Goal: Task Accomplishment & Management: Use online tool/utility

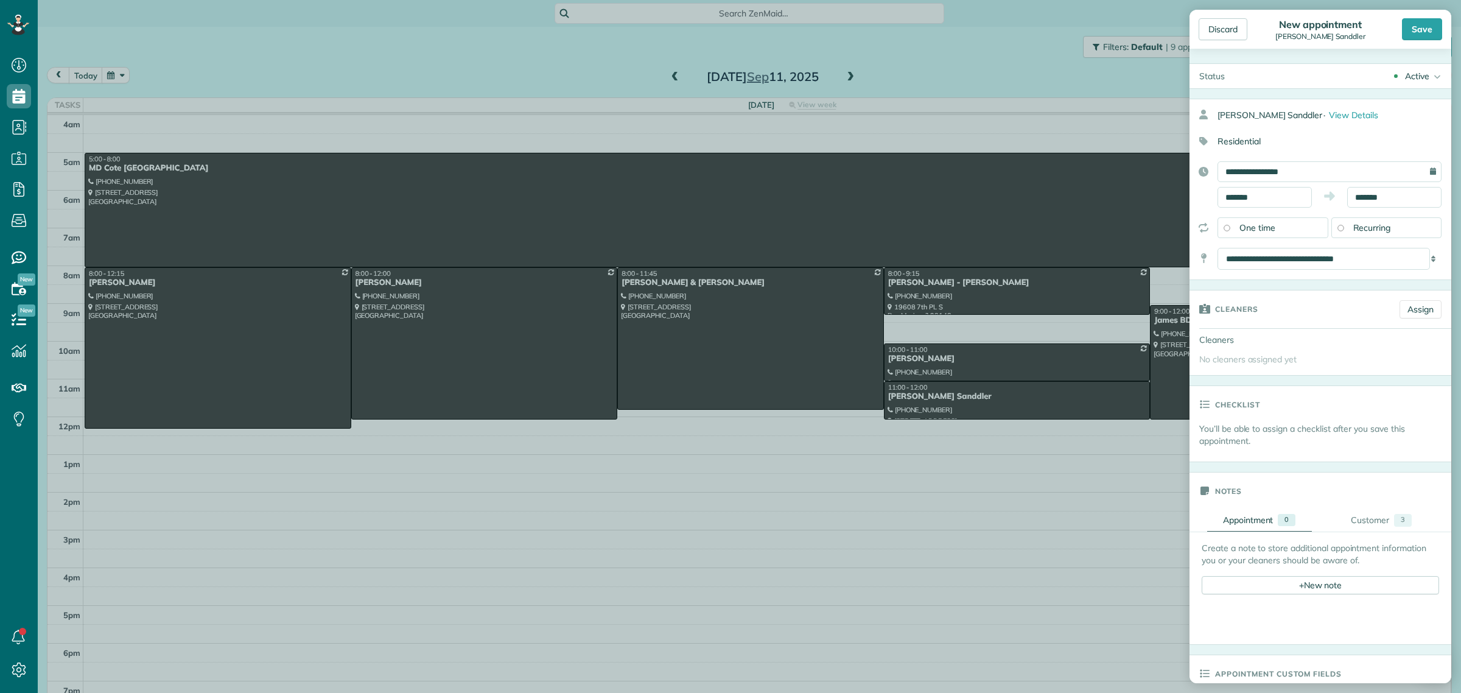
scroll to position [14, 0]
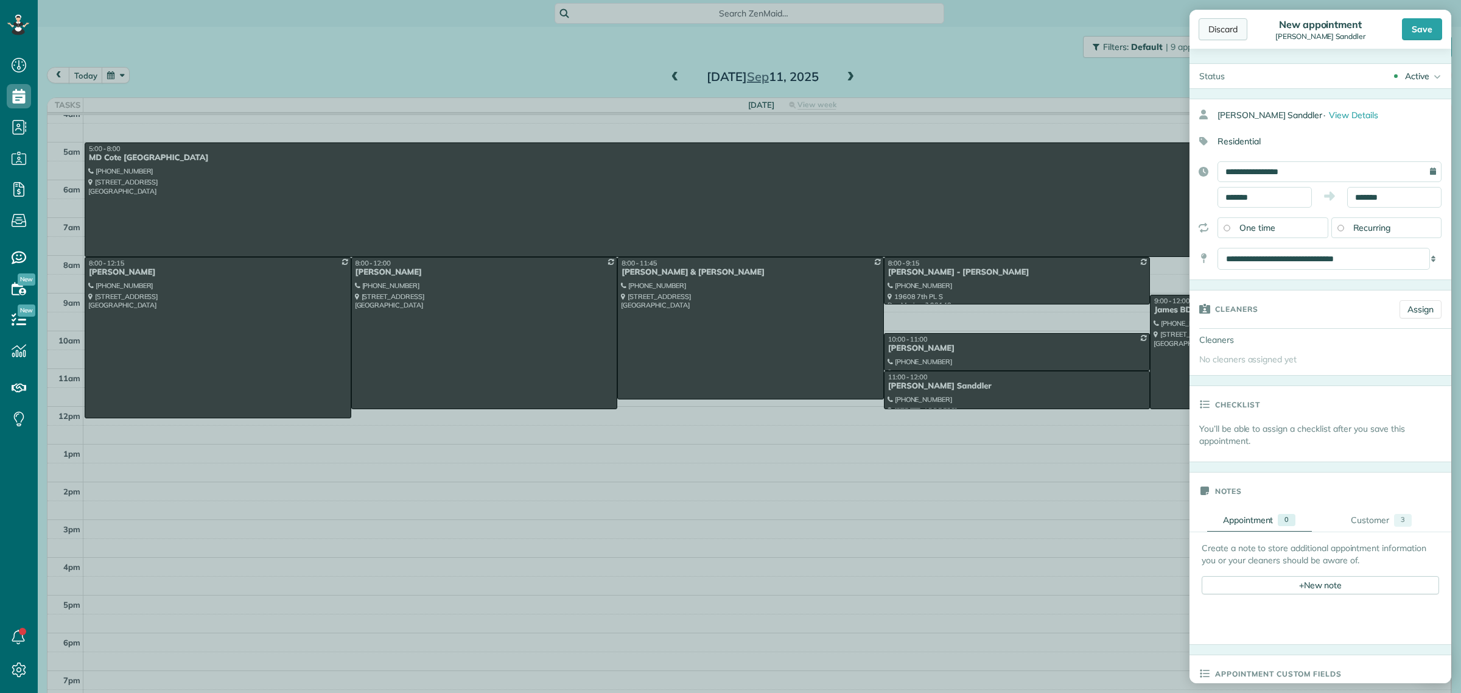
click at [1218, 26] on div "Discard" at bounding box center [1222, 29] width 49 height 22
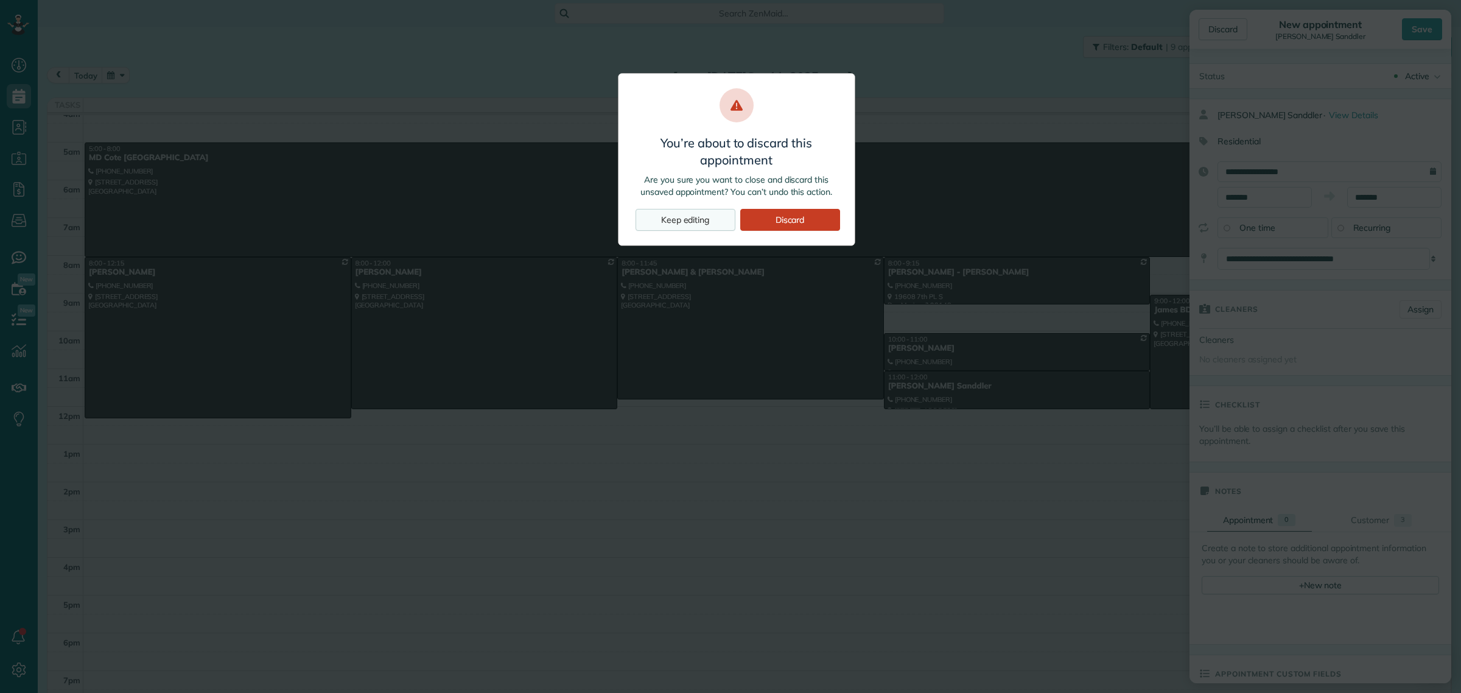
click at [700, 220] on div "Keep editing" at bounding box center [685, 220] width 100 height 22
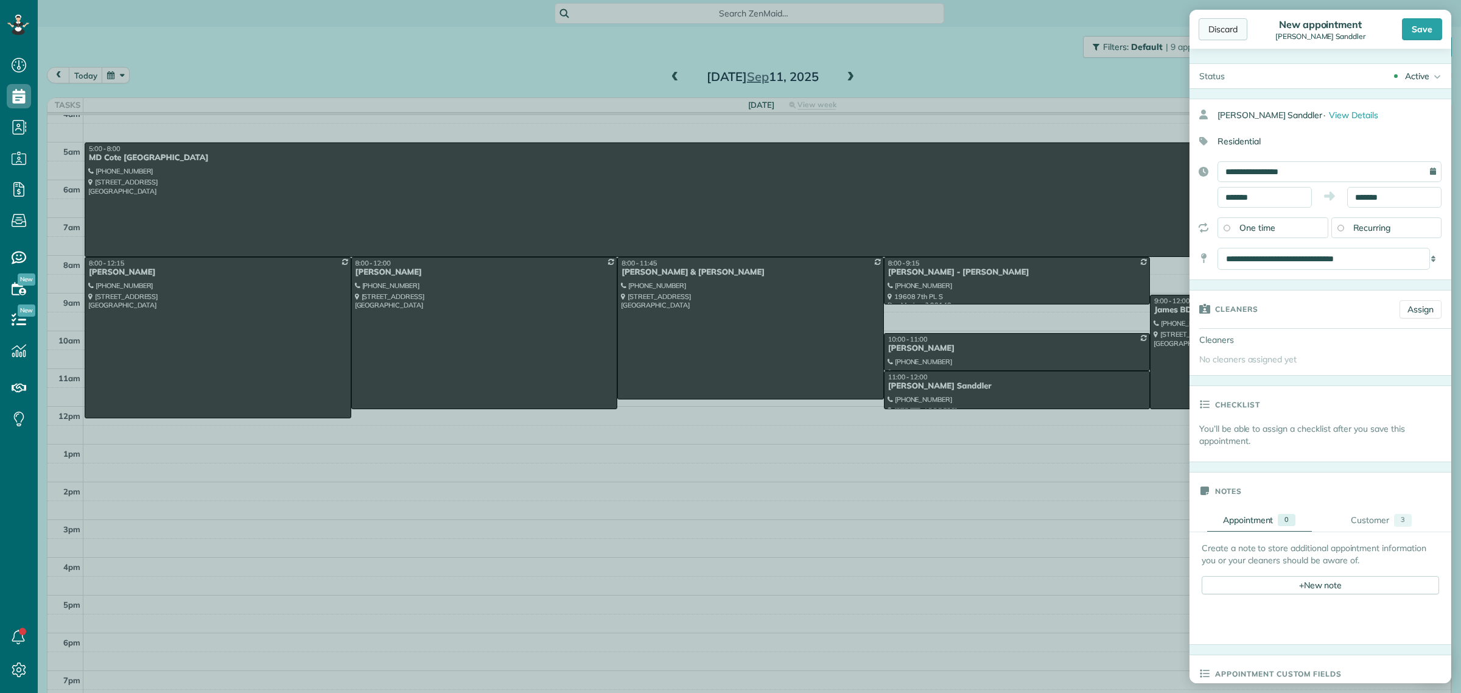
click at [1234, 32] on div "Discard" at bounding box center [1222, 29] width 49 height 22
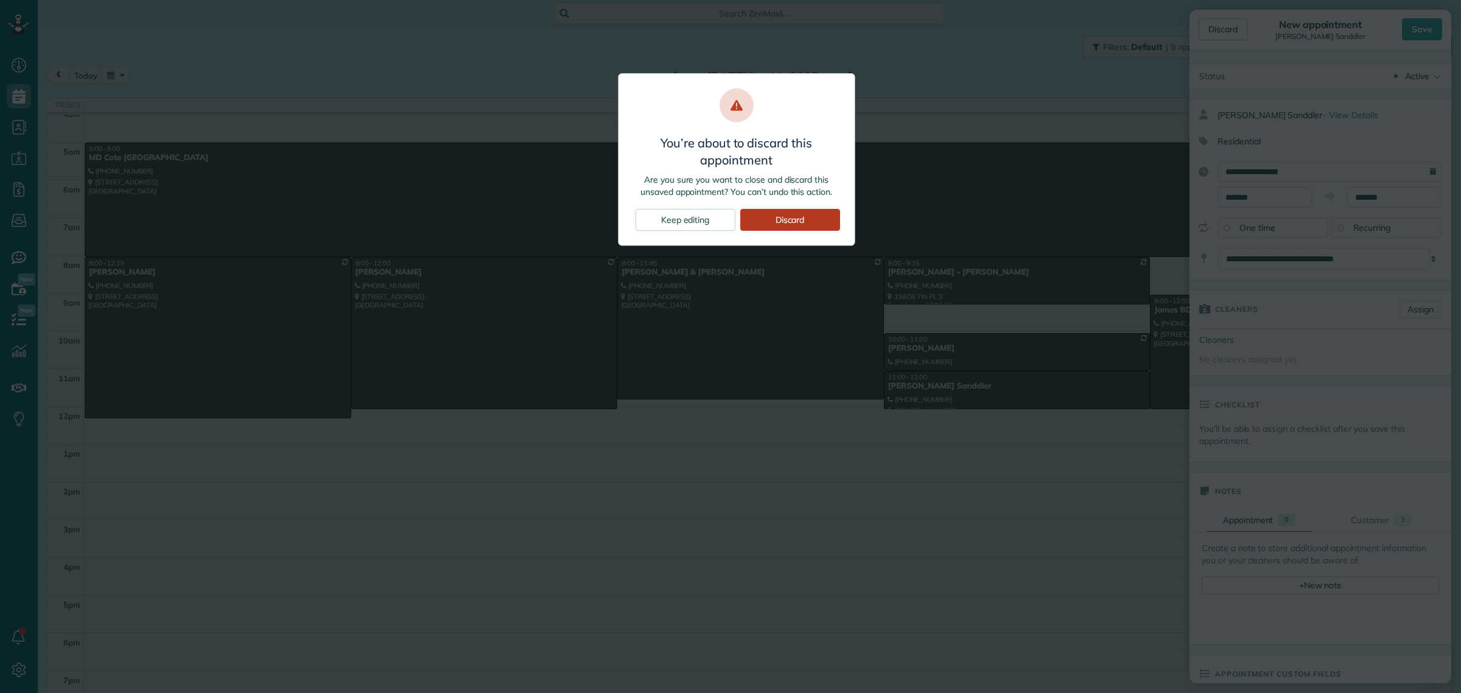
click at [774, 215] on div "Discard" at bounding box center [790, 220] width 100 height 22
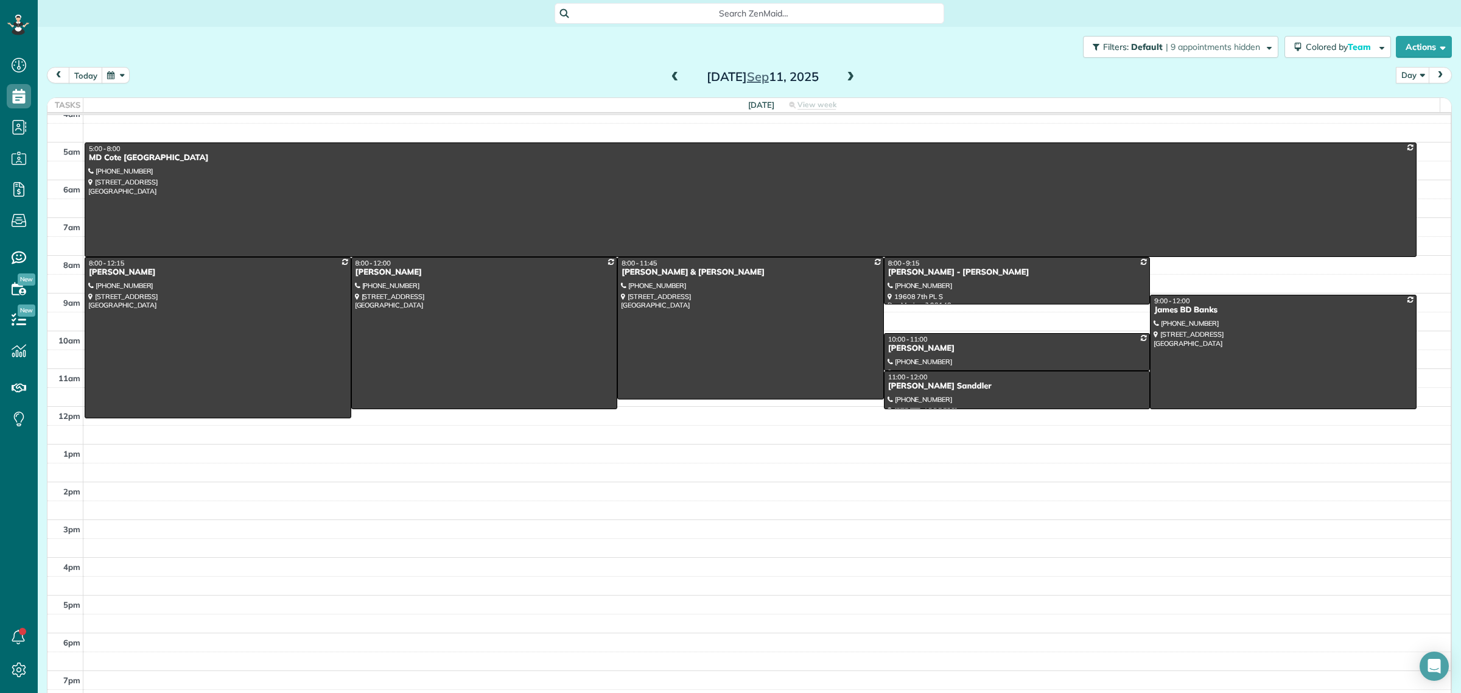
click at [727, 17] on span "Search ZenMaid…" at bounding box center [753, 13] width 370 height 12
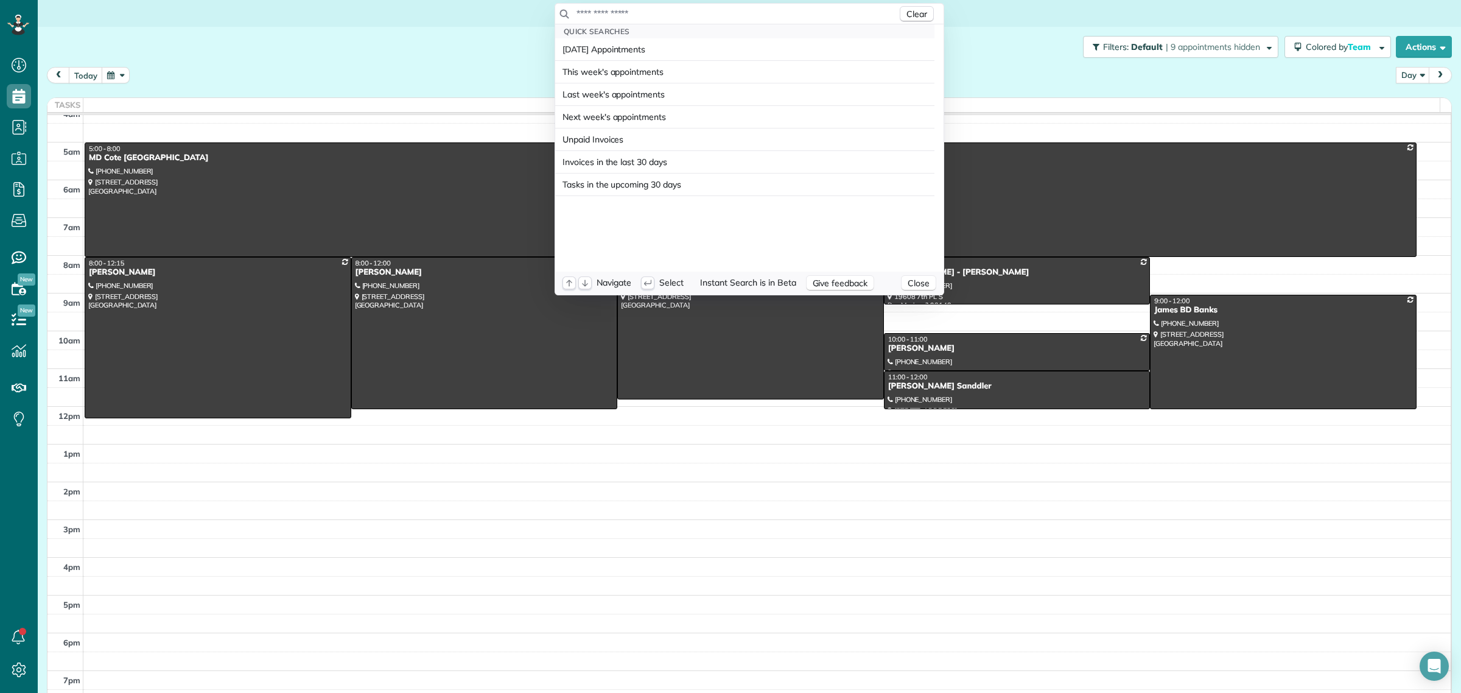
click at [726, 13] on input "text" at bounding box center [736, 13] width 321 height 12
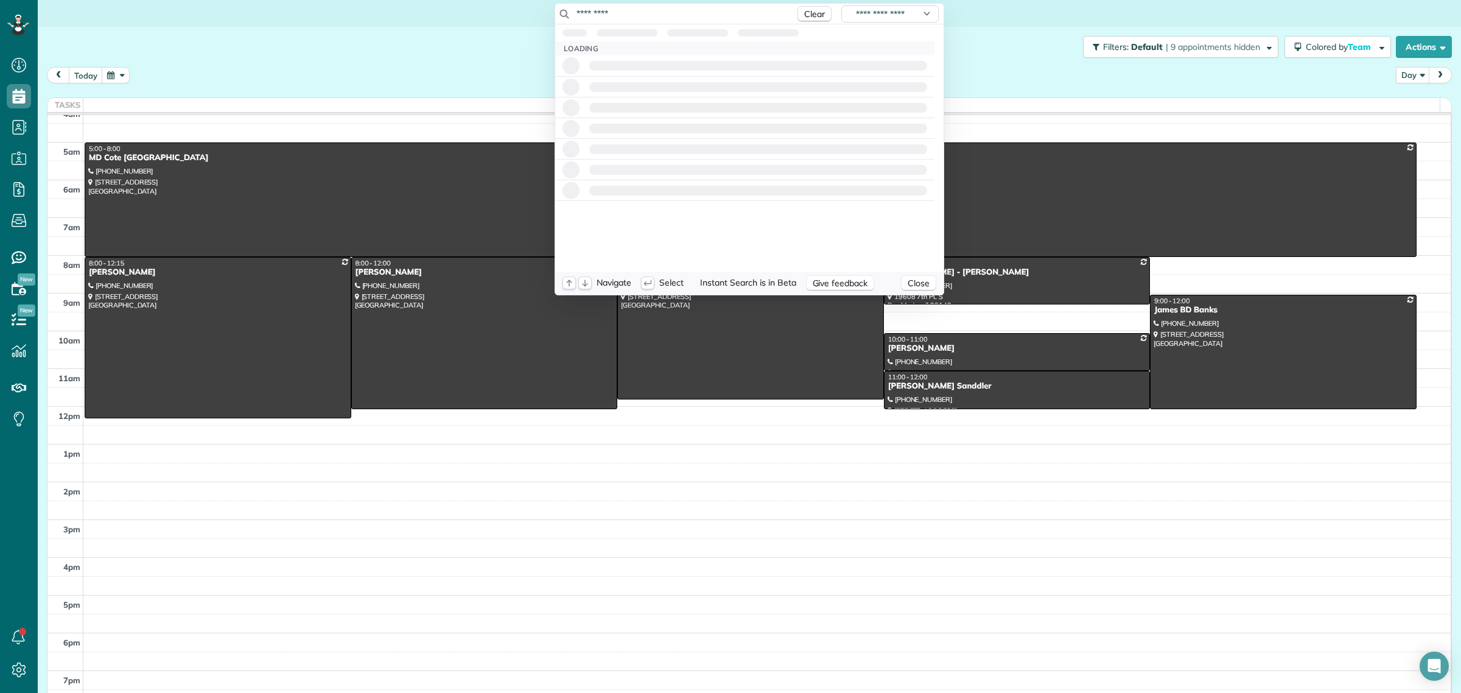
type input "**********"
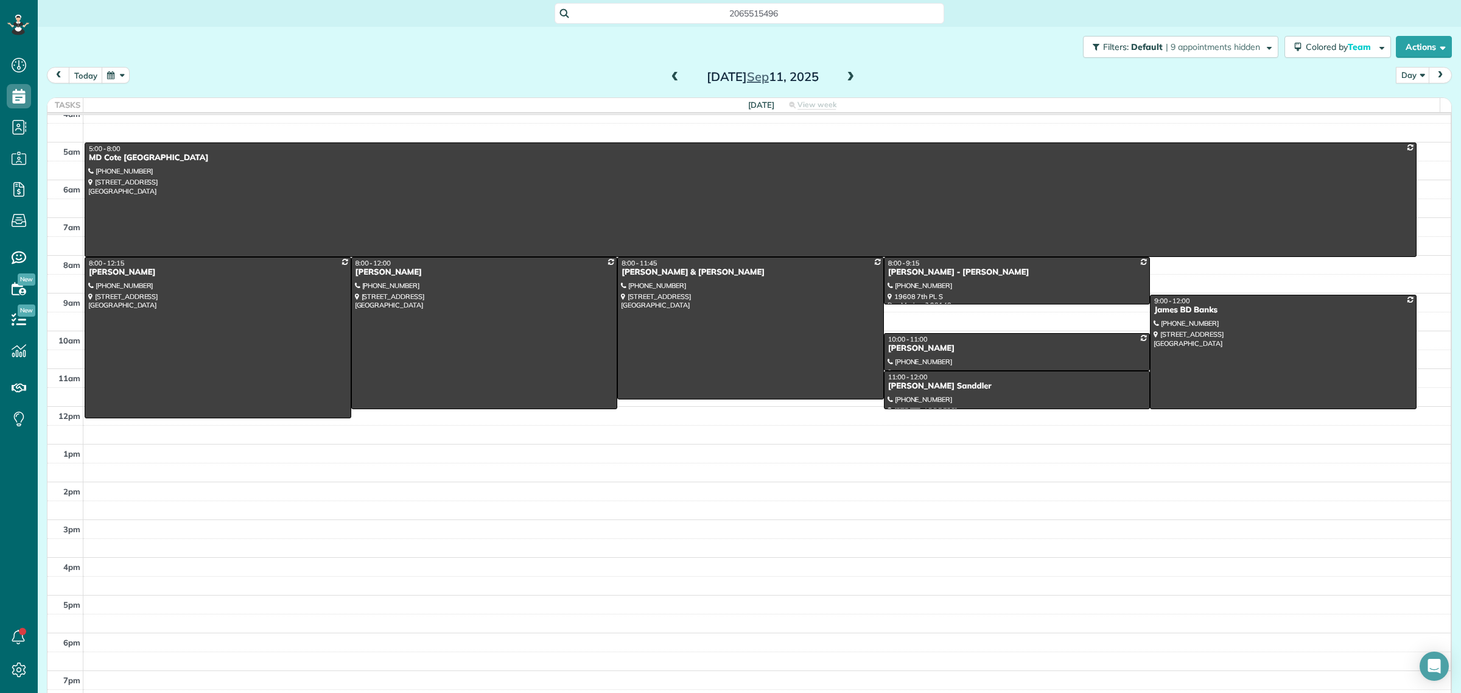
drag, startPoint x: 359, startPoint y: 32, endPoint x: 393, endPoint y: 29, distance: 33.7
click at [363, 32] on html "Dashboard Scheduling Calendar View List View Dispatch View - Weekly scheduling …" at bounding box center [730, 346] width 1461 height 693
